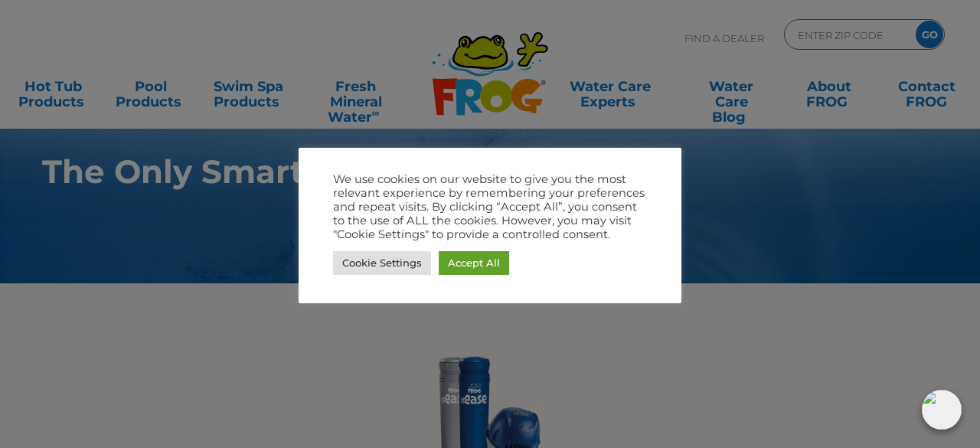
click at [276, 305] on div at bounding box center [490, 224] width 980 height 448
click at [462, 259] on link "Accept All" at bounding box center [474, 263] width 70 height 24
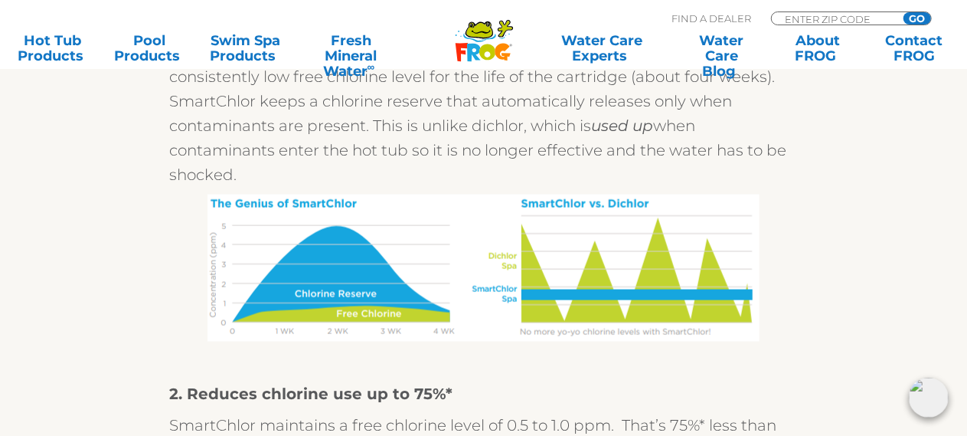
scroll to position [1029, 0]
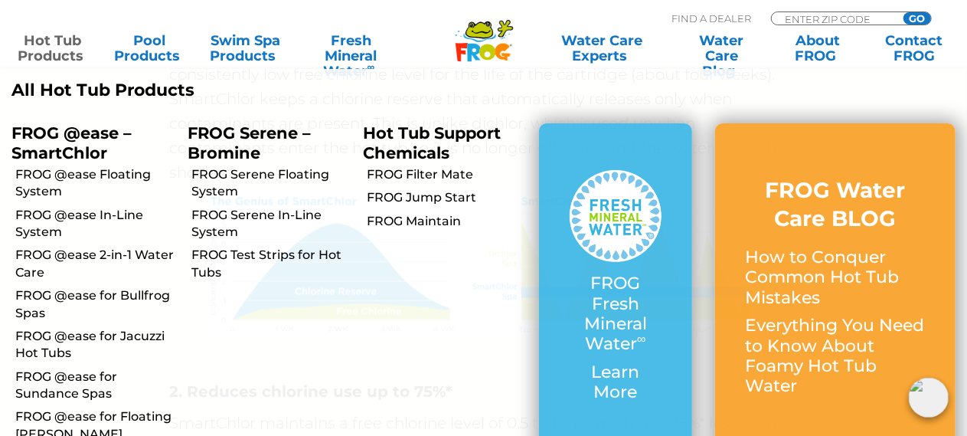
click at [56, 41] on link "Hot Tub Products" at bounding box center [52, 48] width 75 height 31
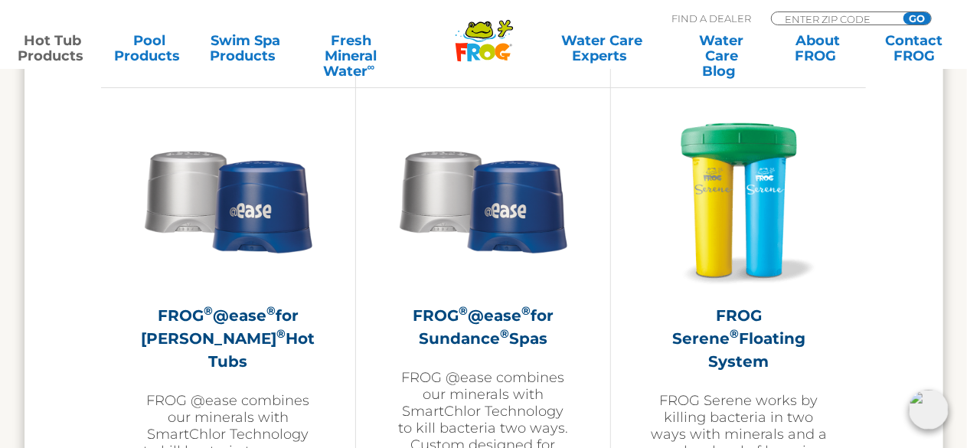
scroll to position [2724, 0]
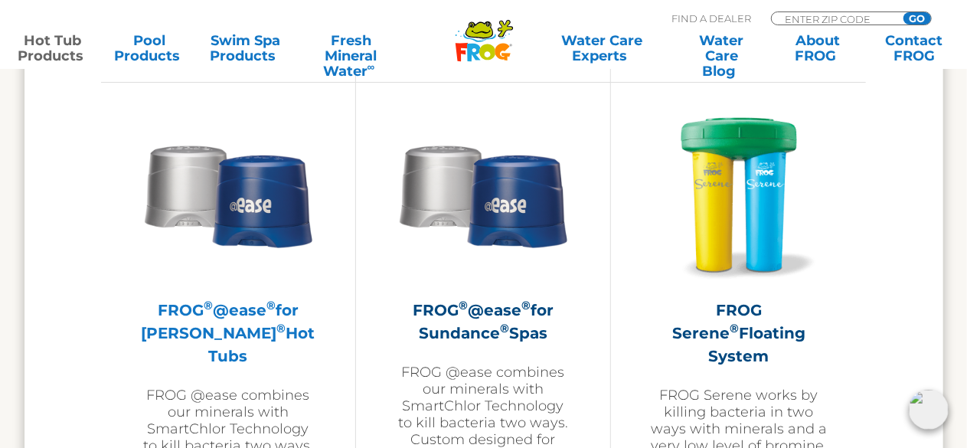
drag, startPoint x: 239, startPoint y: 200, endPoint x: 225, endPoint y: 196, distance: 14.3
click at [225, 196] on img at bounding box center [228, 195] width 178 height 178
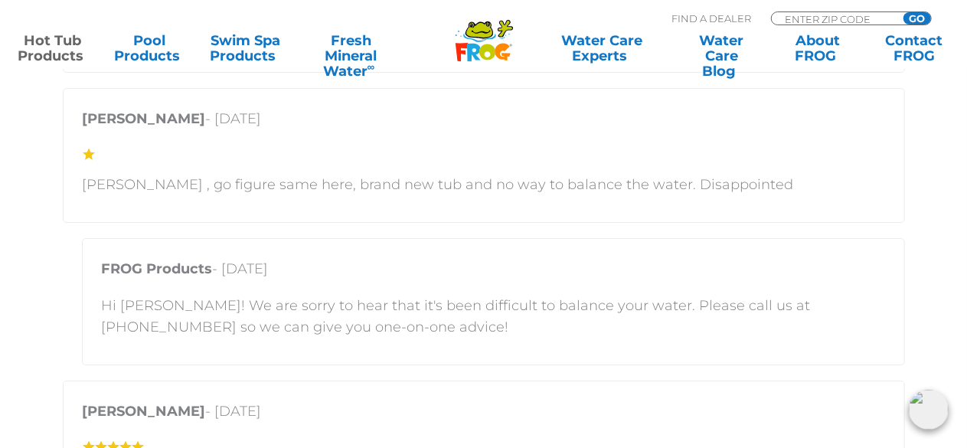
scroll to position [2554, 0]
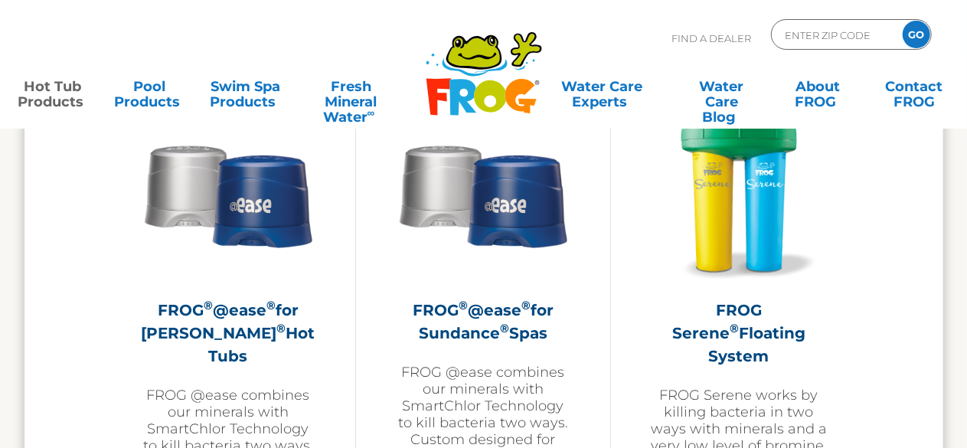
scroll to position [2724, 0]
